Goal: Task Accomplishment & Management: Complete application form

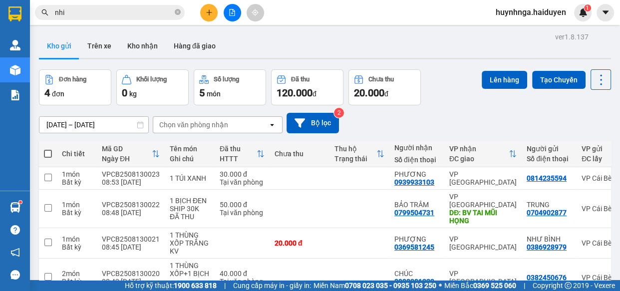
click at [107, 14] on input "nhi" at bounding box center [114, 12] width 118 height 11
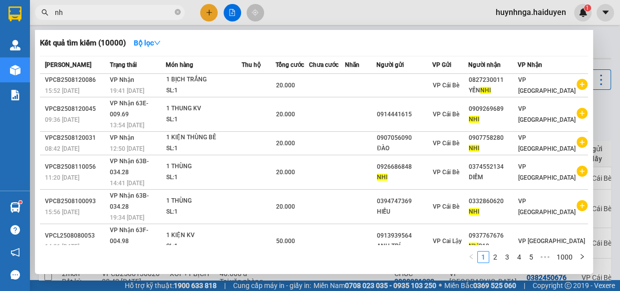
type input "n"
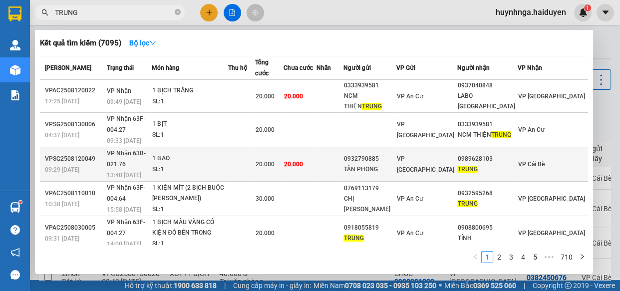
type input "TRUNG"
click at [255, 153] on td at bounding box center [241, 164] width 27 height 34
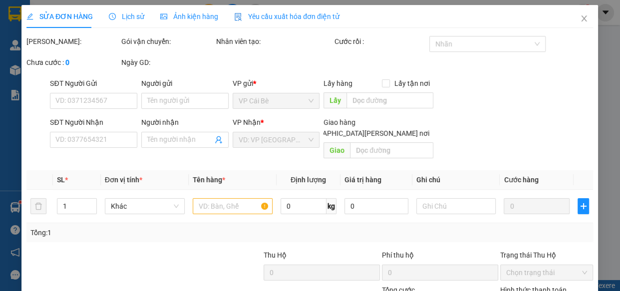
type input "0932790885"
type input "TÂN PHONG"
type input "0989628103"
type input "TRUNG"
type input "20.000"
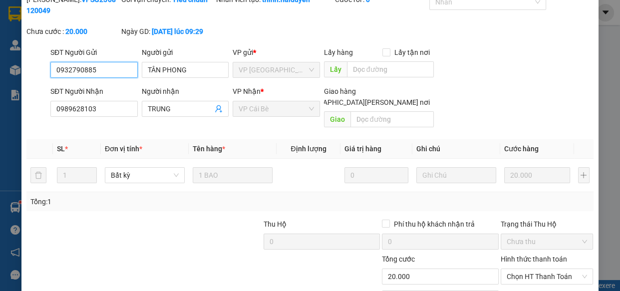
scroll to position [91, 0]
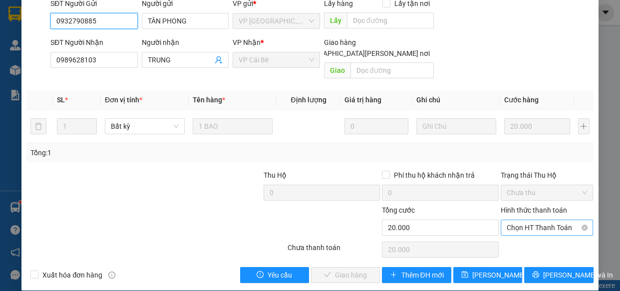
click at [550, 220] on span "Chọn HT Thanh Toán" at bounding box center [547, 227] width 81 height 15
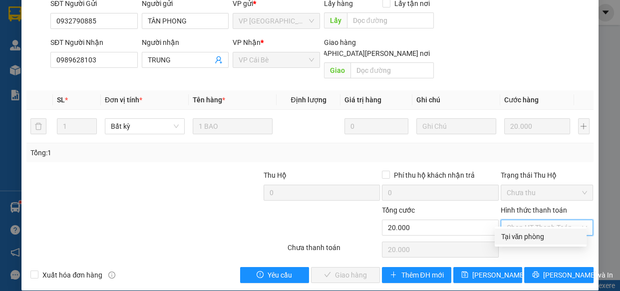
click at [534, 237] on div "Tại văn phòng" at bounding box center [541, 236] width 80 height 11
type input "0"
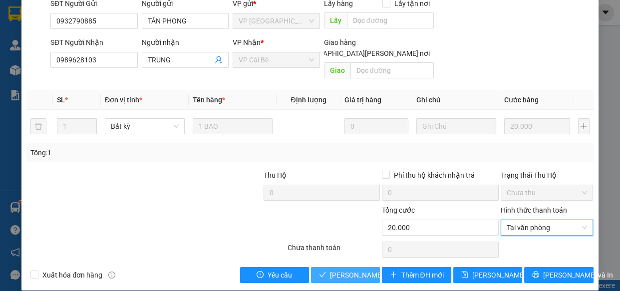
click at [358, 269] on button "Lưu và Giao hàng" at bounding box center [345, 275] width 69 height 16
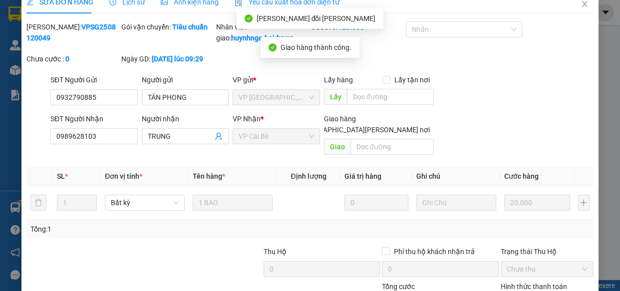
scroll to position [0, 0]
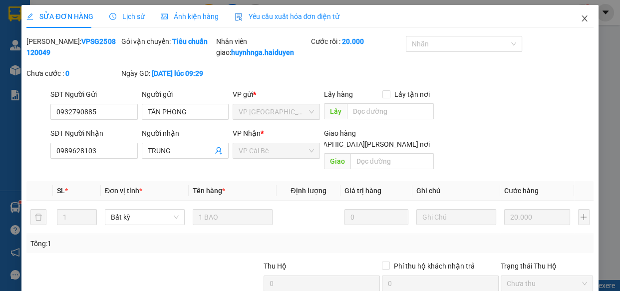
click at [581, 16] on icon "close" at bounding box center [585, 18] width 8 height 8
